Goal: Go to known website: Access a specific website the user already knows

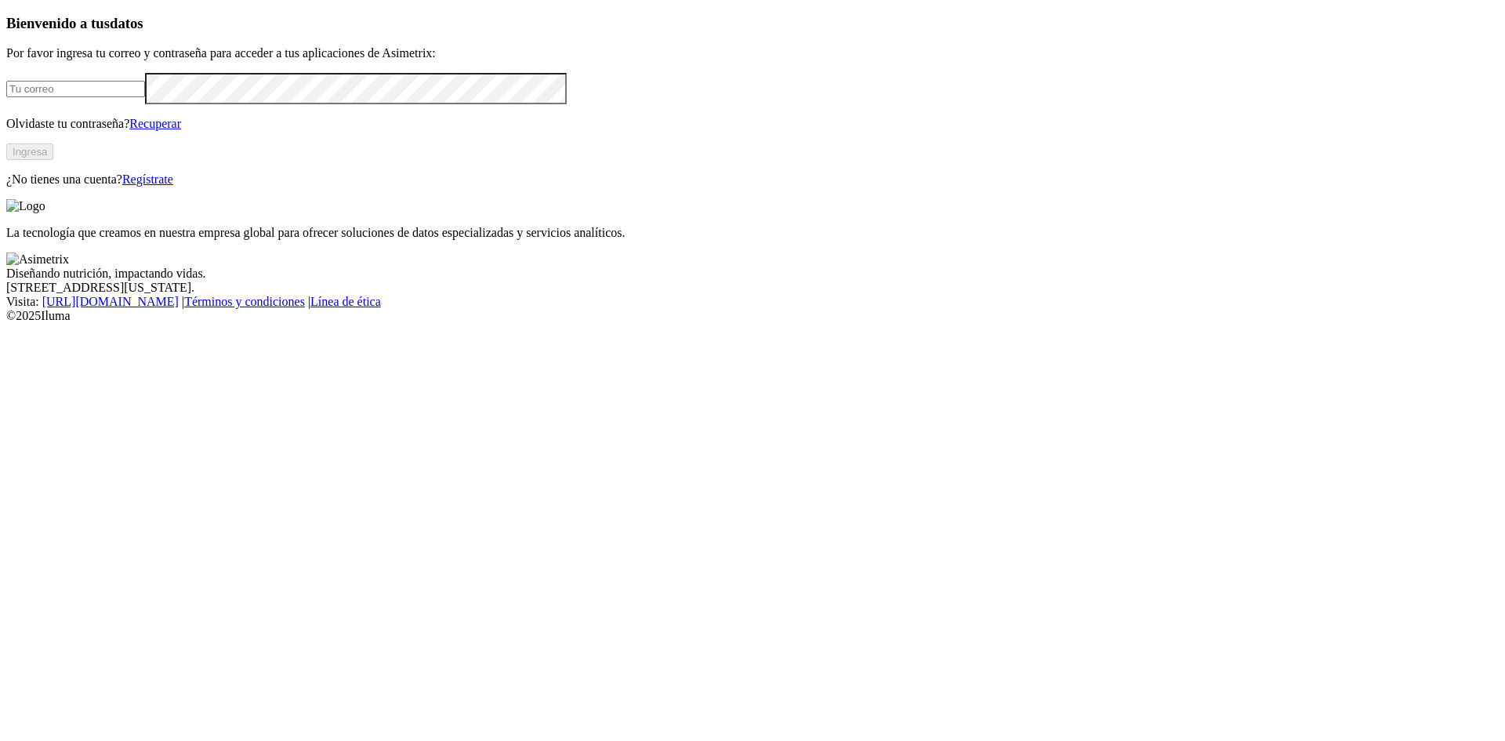
type input "[EMAIL_ADDRESS][DOMAIN_NAME]"
click at [53, 160] on button "Ingresa" at bounding box center [29, 151] width 47 height 16
